Goal: Task Accomplishment & Management: Manage account settings

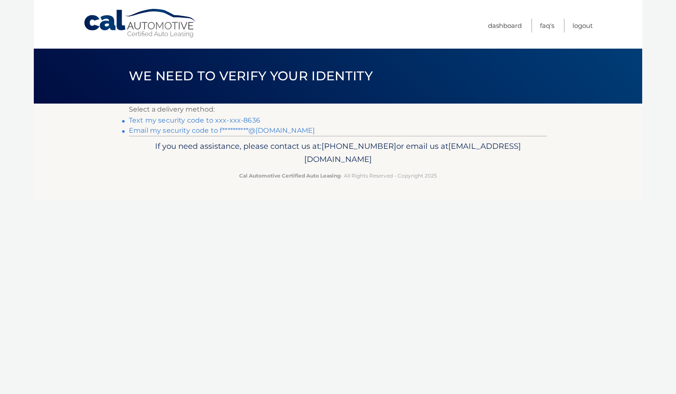
click at [227, 120] on link "Text my security code to xxx-xxx-8636" at bounding box center [194, 120] width 131 height 8
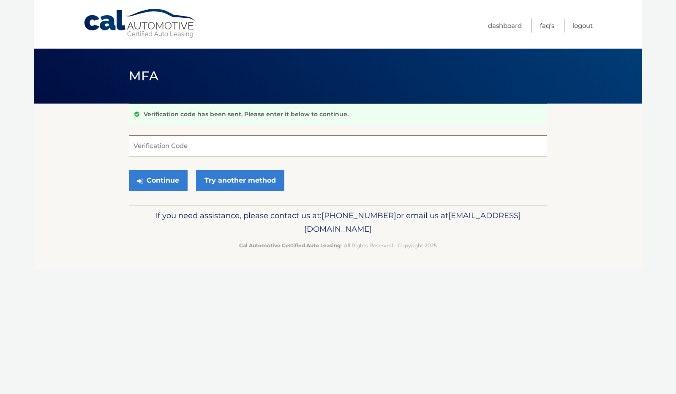
click at [215, 145] on input "Verification Code" at bounding box center [338, 145] width 418 height 21
type input "363131"
click at [165, 181] on button "Continue" at bounding box center [158, 180] width 59 height 21
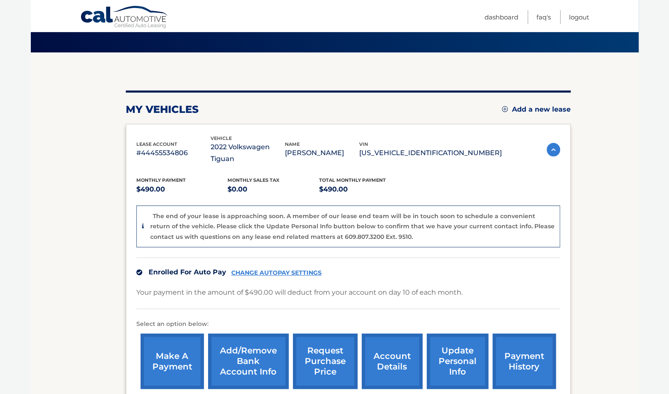
scroll to position [128, 0]
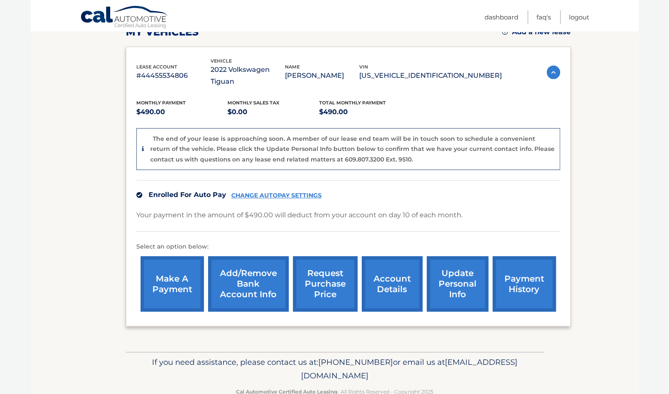
click at [276, 192] on link "CHANGE AUTOPAY SETTINGS" at bounding box center [276, 195] width 90 height 7
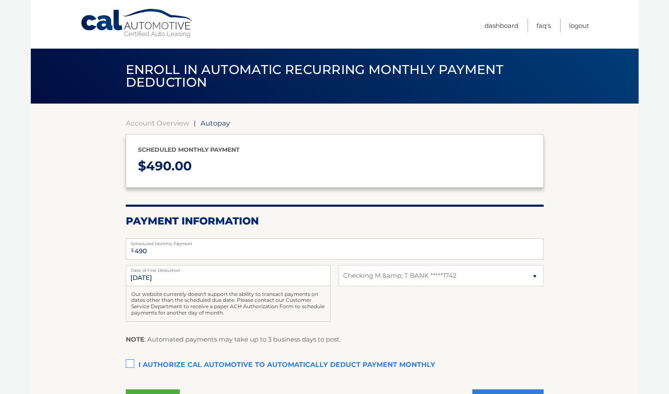
select select "Y2RjZGNmNmUtOTFhOS00NmRhLTkyZDAtOWI4ZDQ0YWFmZDc0"
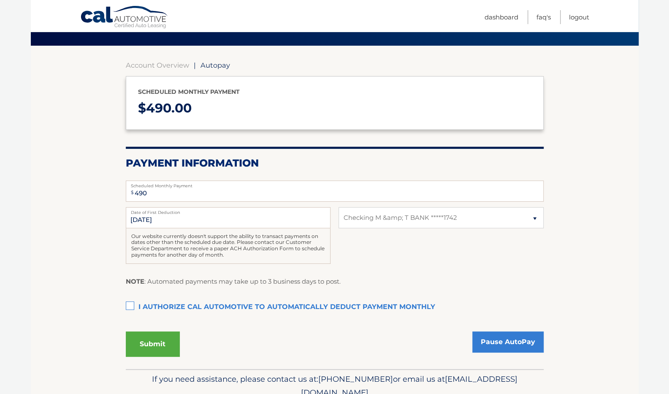
scroll to position [59, 0]
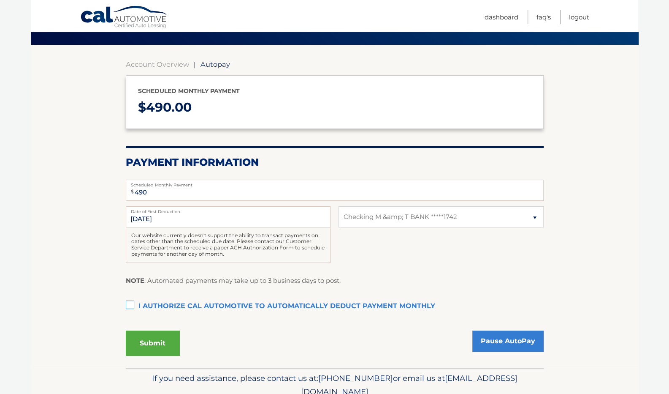
click at [128, 305] on label "I authorize cal automotive to automatically deduct payment monthly This checkbo…" at bounding box center [335, 306] width 418 height 17
click at [0, 0] on input "I authorize cal automotive to automatically deduct payment monthly This checkbo…" at bounding box center [0, 0] width 0 height 0
click at [128, 305] on label "I authorize cal automotive to automatically deduct payment monthly This checkbo…" at bounding box center [335, 306] width 418 height 17
click at [0, 0] on input "I authorize cal automotive to automatically deduct payment monthly This checkbo…" at bounding box center [0, 0] width 0 height 0
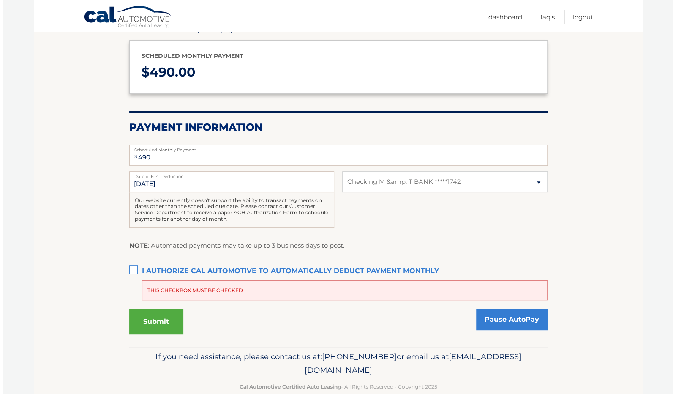
scroll to position [93, 0]
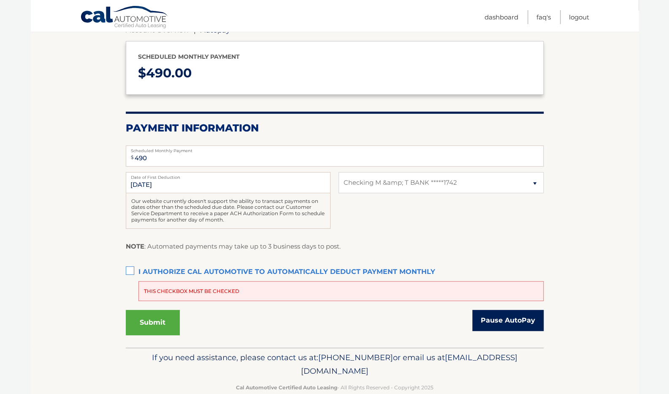
click at [514, 321] on link "Pause AutoPay" at bounding box center [508, 320] width 71 height 21
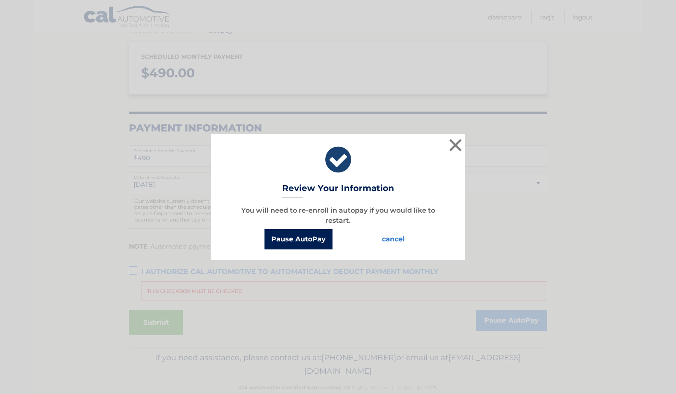
click at [297, 236] on button "Pause AutoPay" at bounding box center [298, 239] width 68 height 20
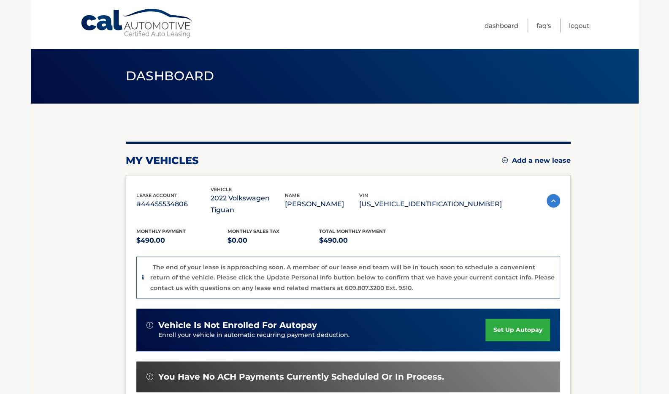
click at [590, 24] on div "Cal Automotive Menu Dashboard FAQ's Logout" at bounding box center [335, 24] width 608 height 49
